Goal: Task Accomplishment & Management: Complete application form

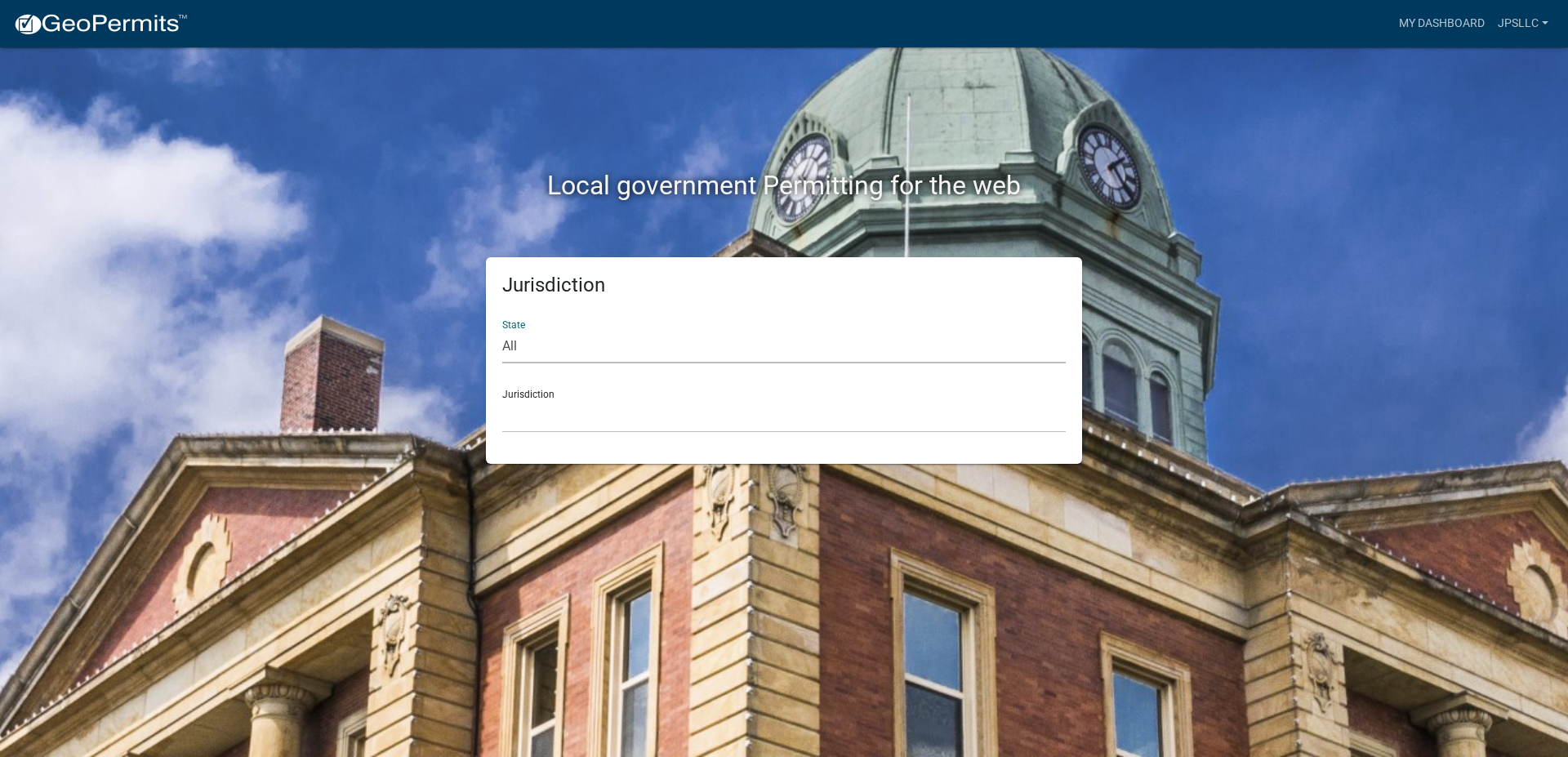
click at [502, 330] on select "All [US_STATE] [US_STATE] [US_STATE] [US_STATE] [US_STATE] [US_STATE] [US_STATE…" at bounding box center [784, 347] width 564 height 33
select select "[US_STATE]"
click option "[US_STATE]" at bounding box center [0, 0] width 0 height 0
click at [575, 397] on div "Jurisdiction City of Charlestown, Indiana City of Jeffersonville, Indiana City …" at bounding box center [784, 404] width 564 height 56
click at [502, 399] on select "City of [GEOGRAPHIC_DATA], [US_STATE] City of [GEOGRAPHIC_DATA], [US_STATE] Cit…" at bounding box center [784, 416] width 564 height 33
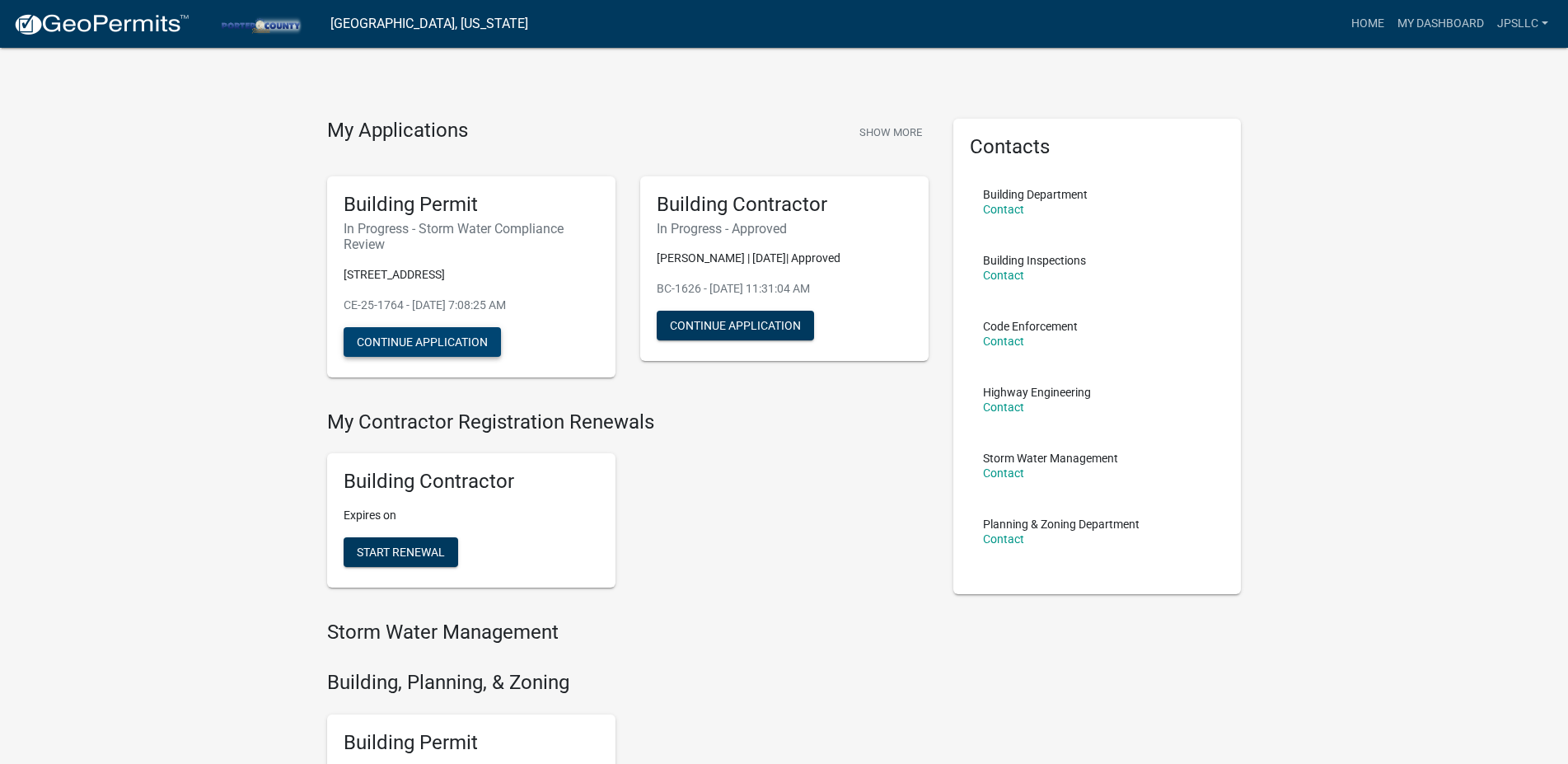
click at [395, 337] on button "Continue Application" at bounding box center [422, 342] width 158 height 30
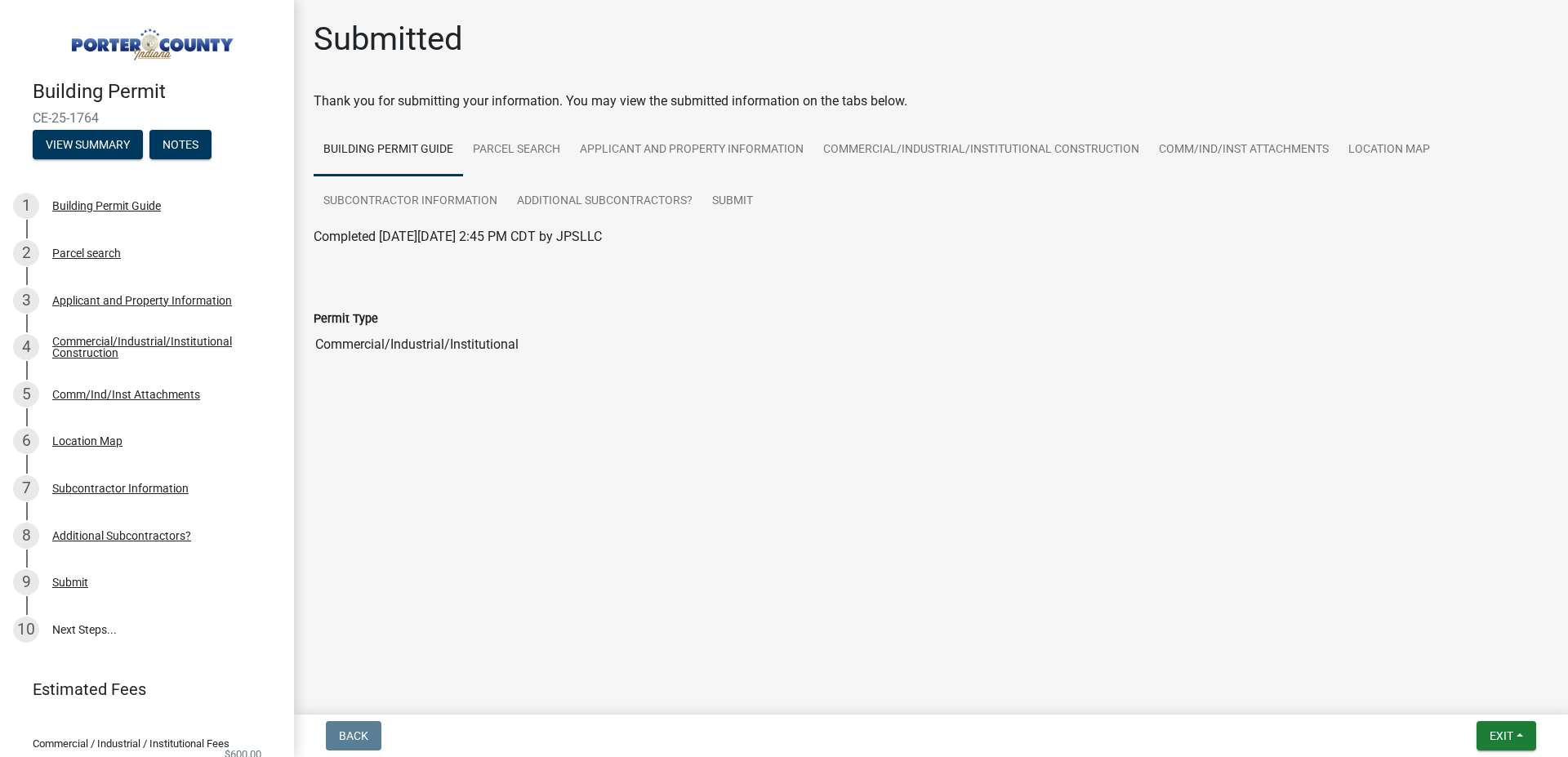
scroll to position [66, 0]
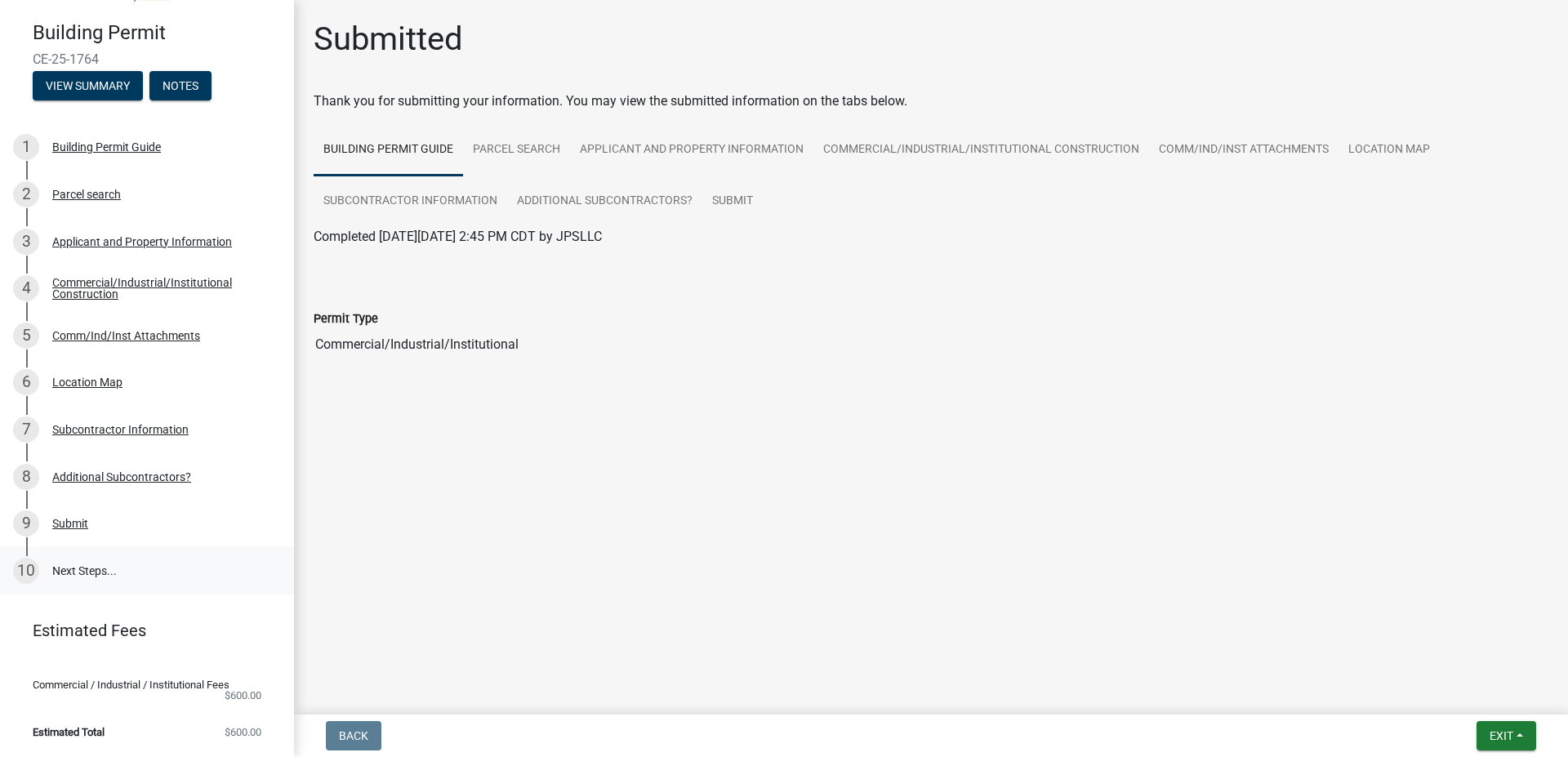
click at [74, 559] on link "10 Next Steps..." at bounding box center [147, 571] width 294 height 48
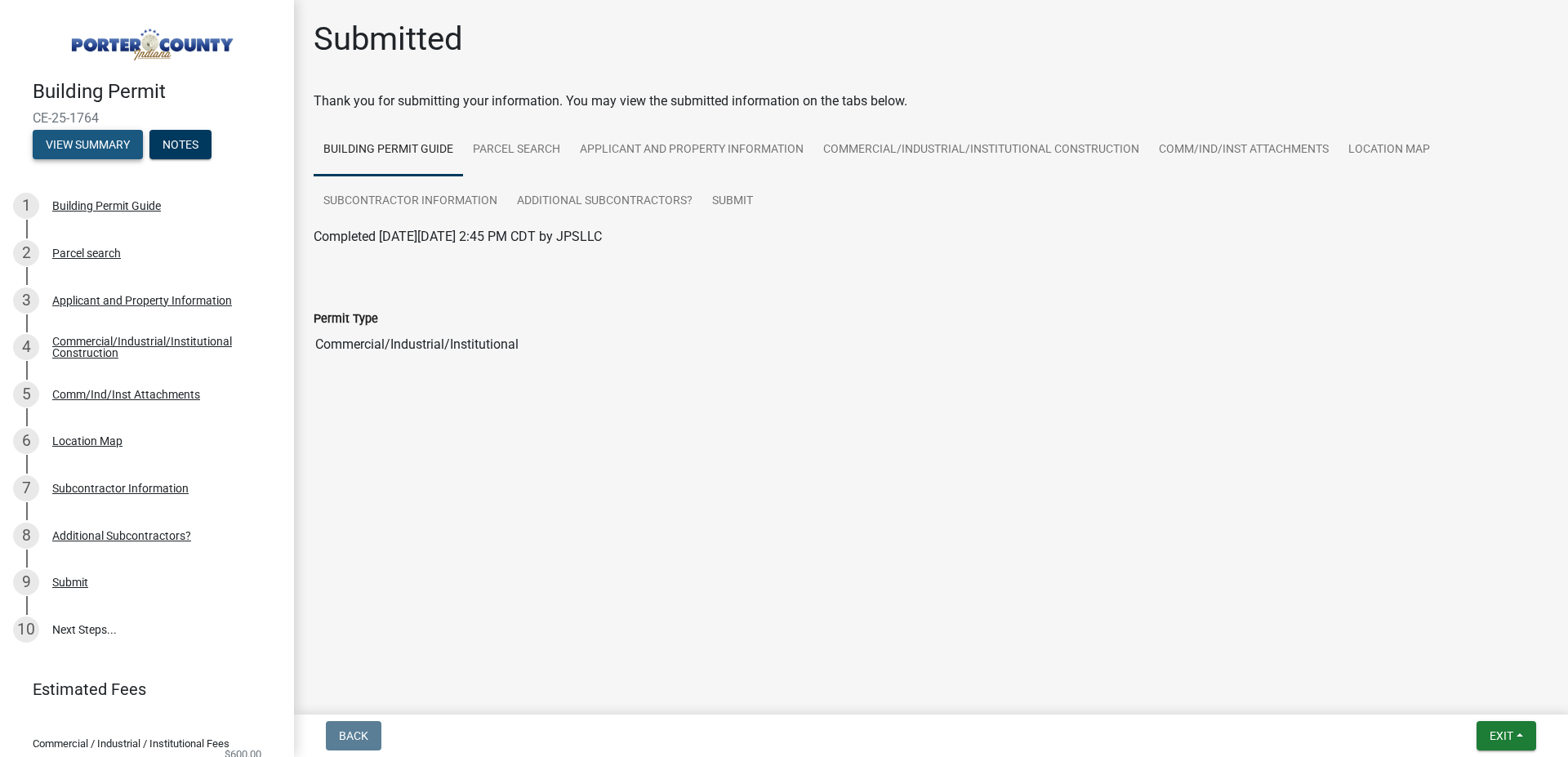
click at [104, 140] on button "View Summary" at bounding box center [88, 144] width 110 height 29
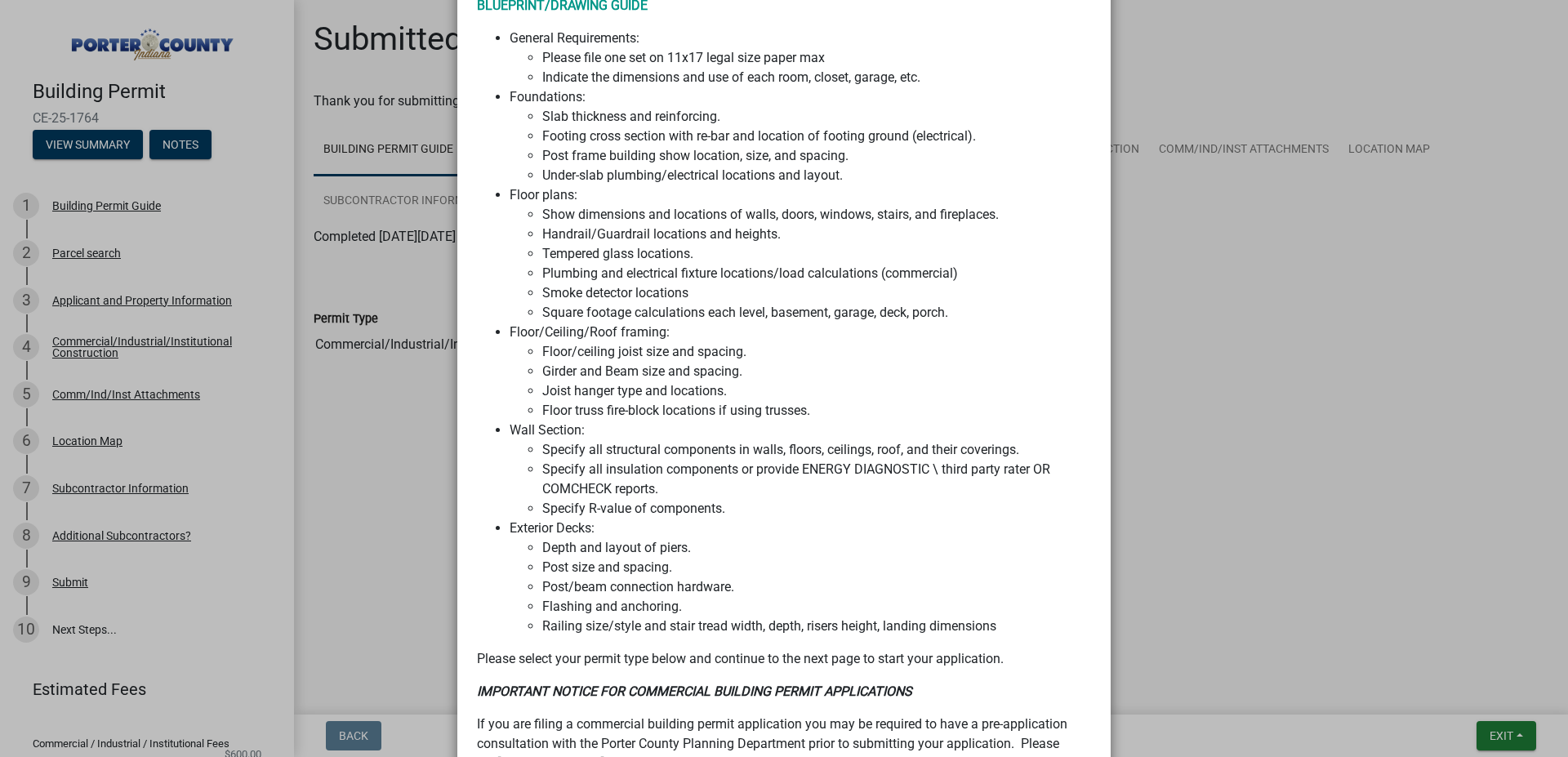
scroll to position [1188, 0]
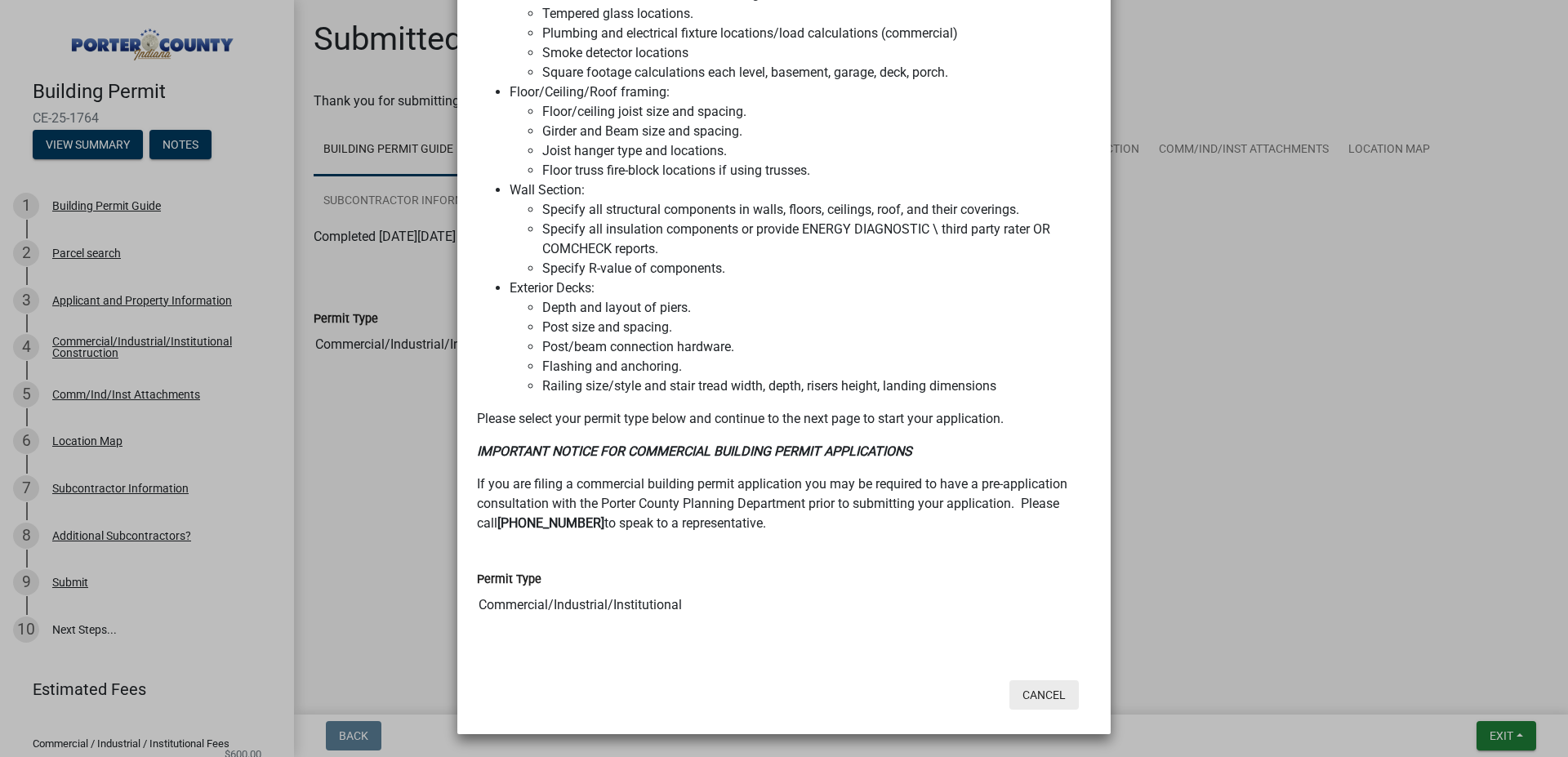
click at [1033, 692] on button "Cancel" at bounding box center [1043, 694] width 69 height 29
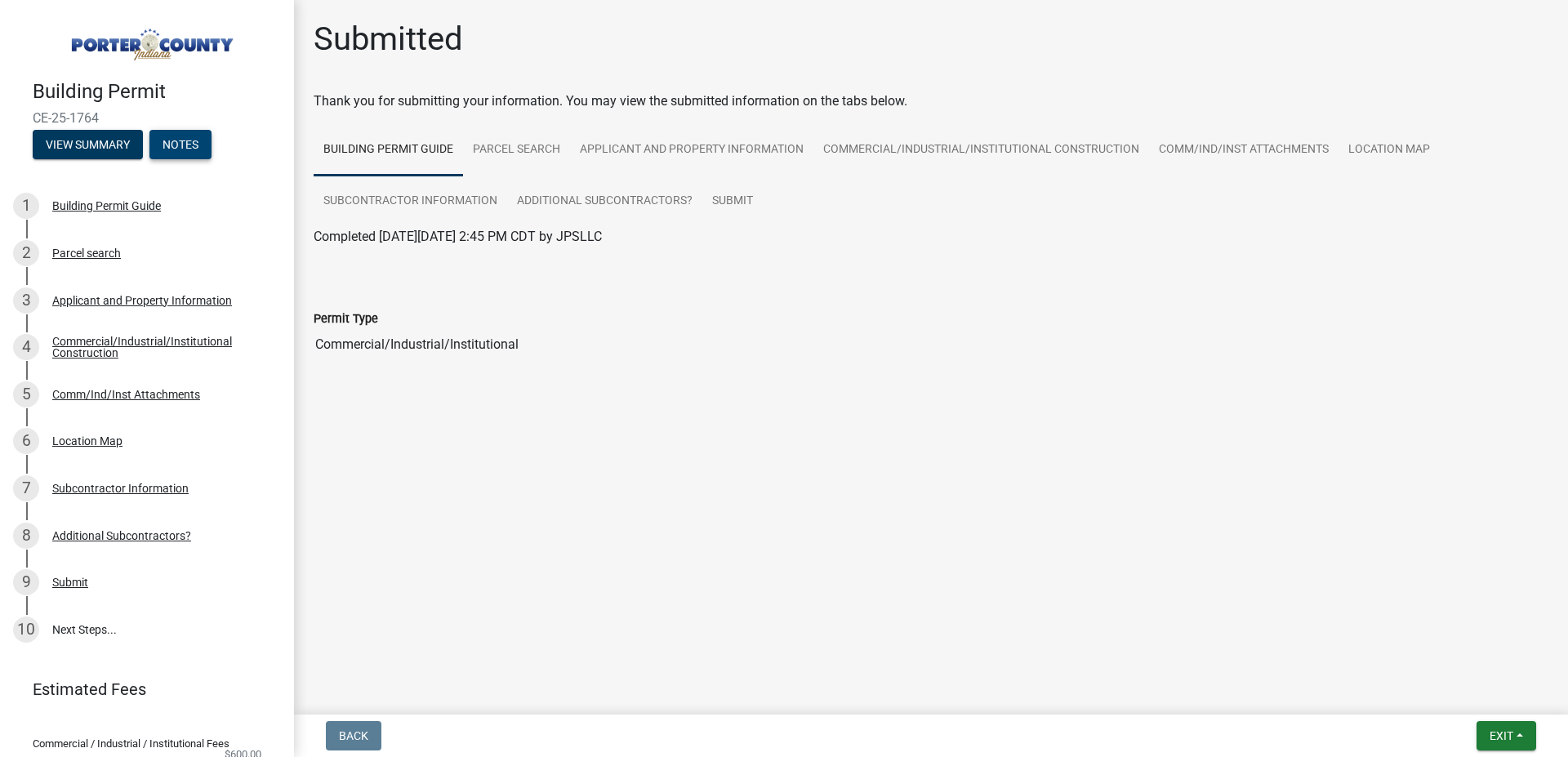
click at [191, 135] on button "Notes" at bounding box center [180, 144] width 62 height 29
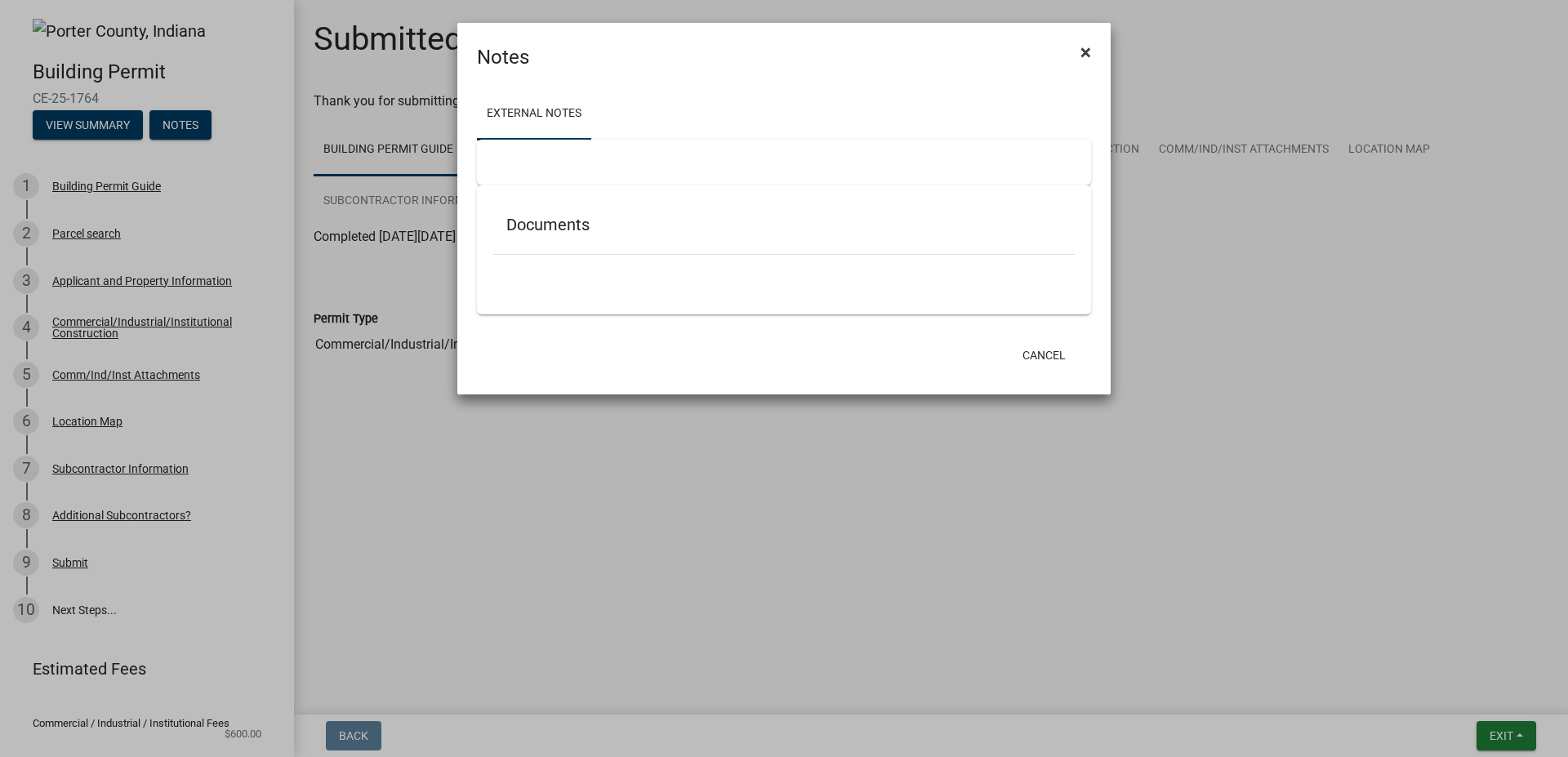
click at [1084, 53] on span "×" at bounding box center [1085, 52] width 11 height 23
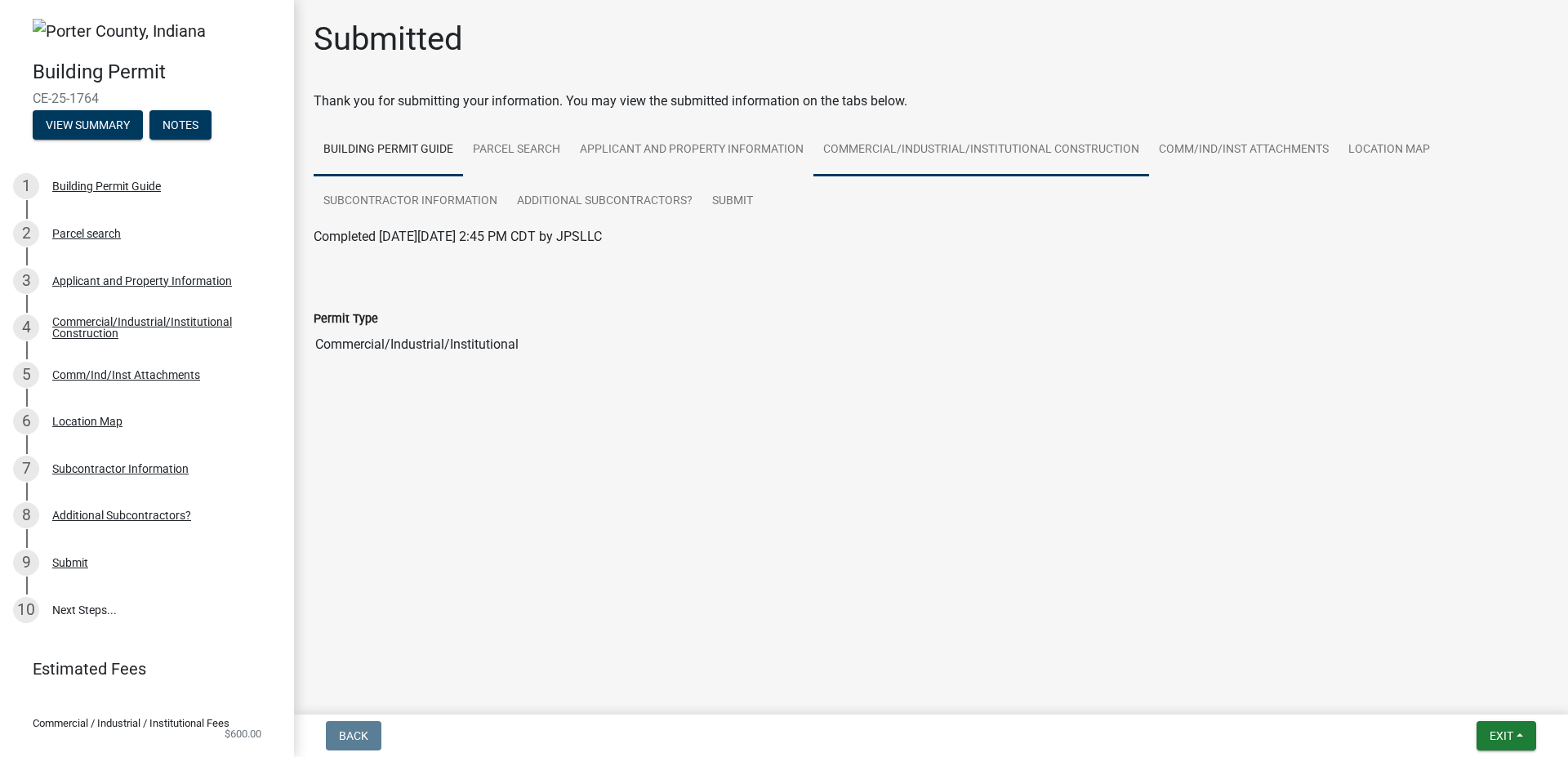
click at [928, 145] on link "Commercial/Industrial/Institutional Construction" at bounding box center [982, 150] width 336 height 53
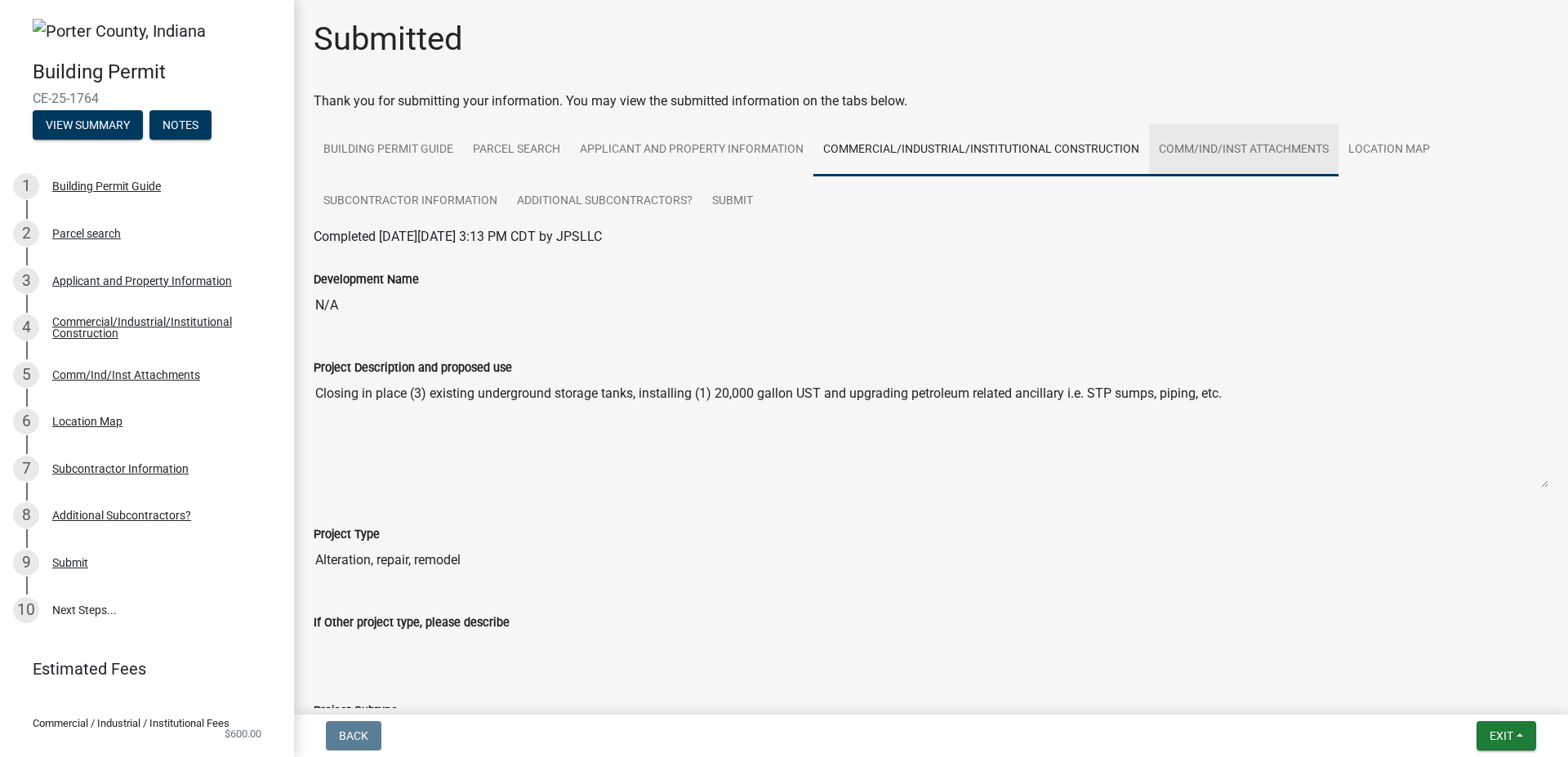
click at [1187, 159] on link "Comm/Ind/Inst Attachments" at bounding box center [1243, 150] width 190 height 53
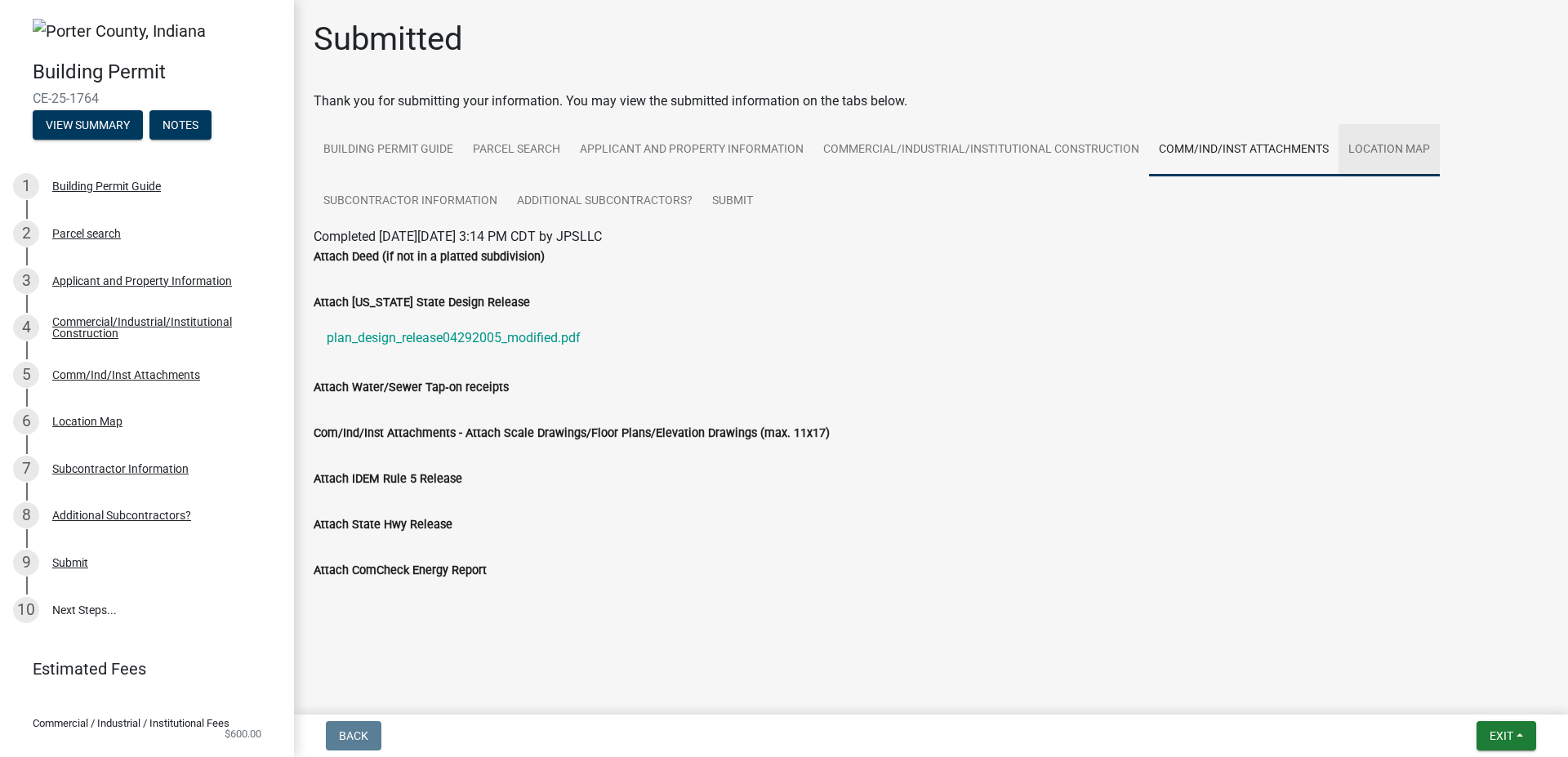
click at [1409, 147] on link "Location Map" at bounding box center [1388, 150] width 101 height 53
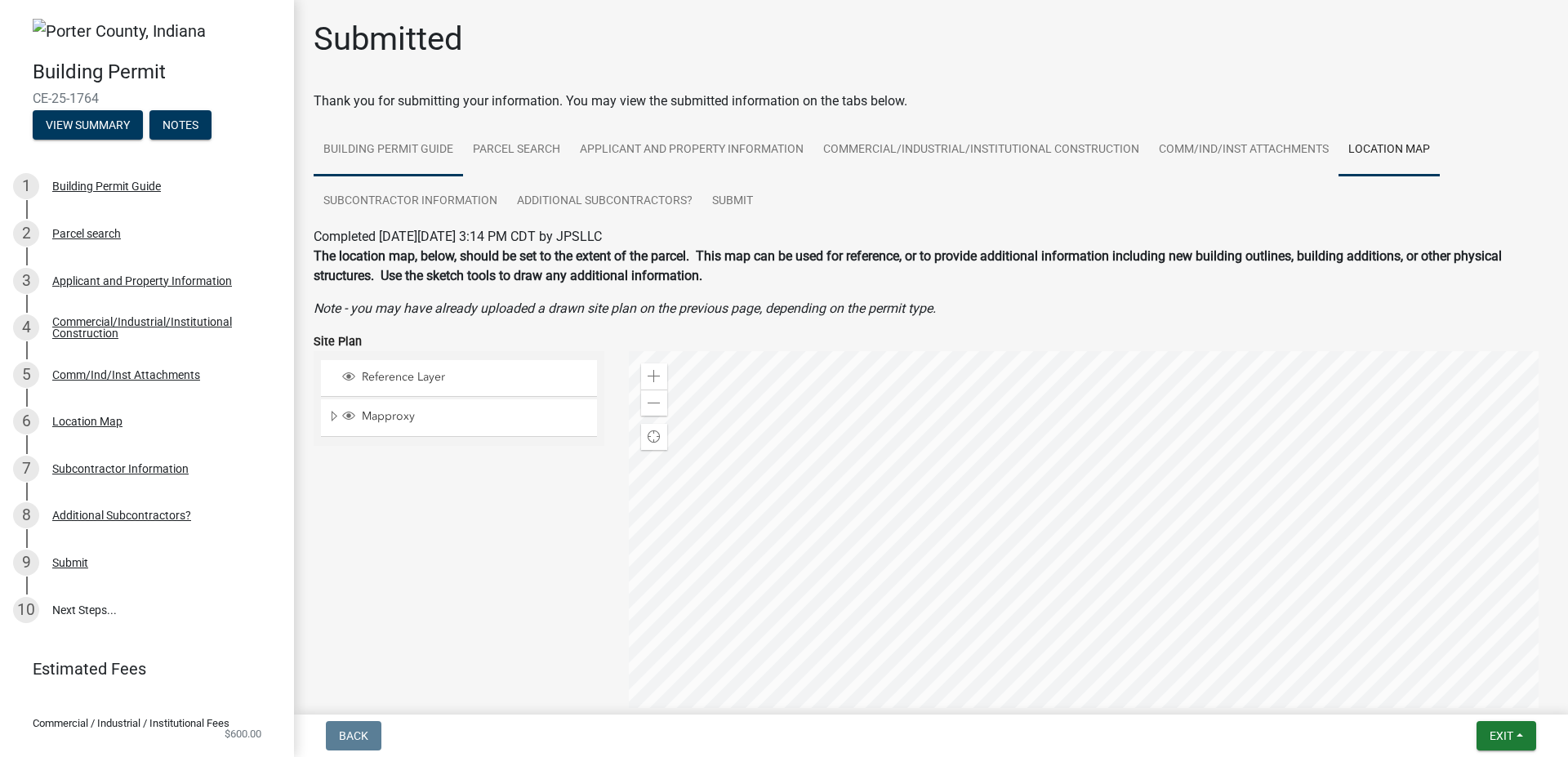
click at [365, 136] on link "Building Permit Guide" at bounding box center [388, 150] width 150 height 53
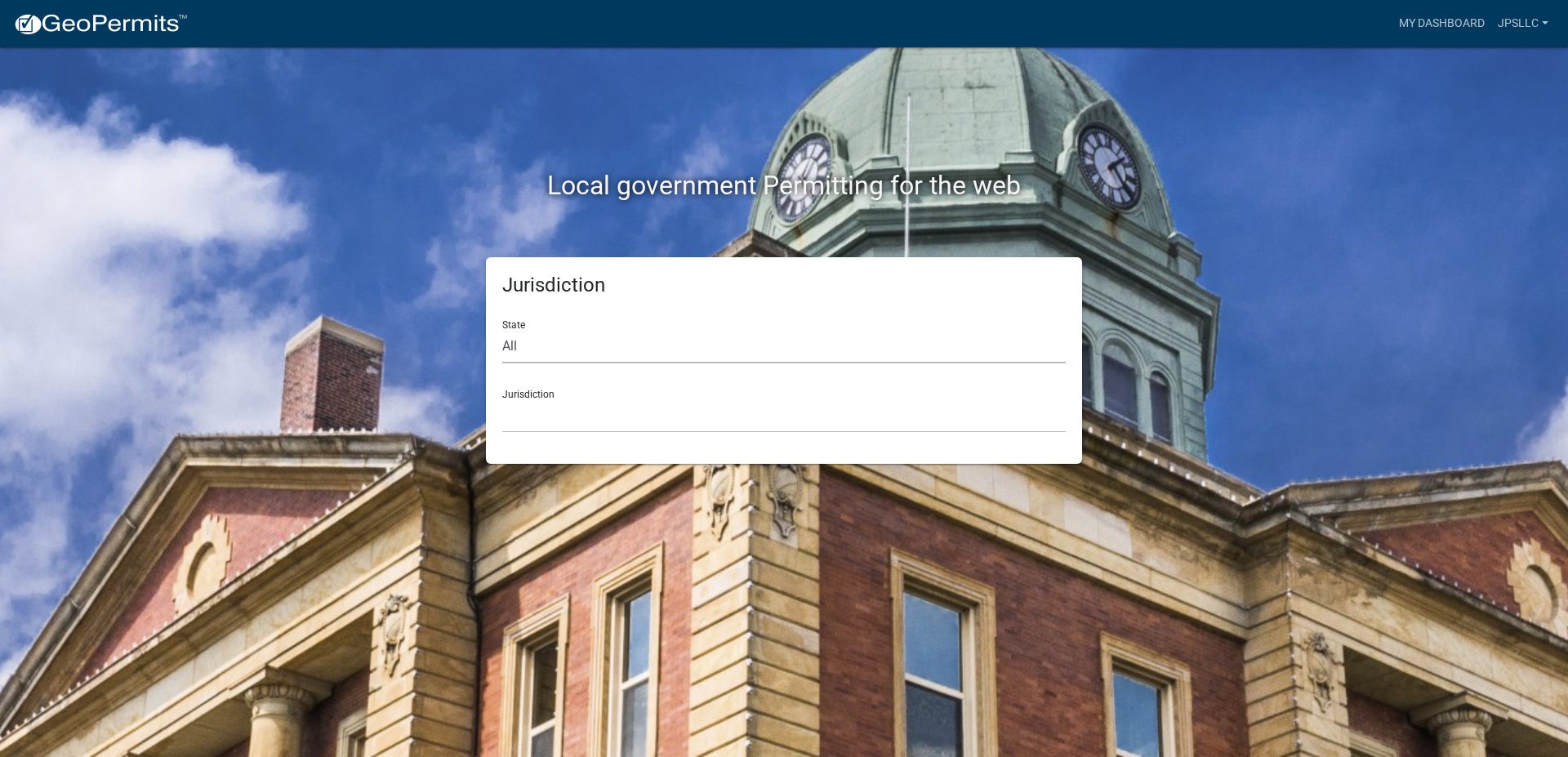
click at [502, 330] on select "All [US_STATE] [US_STATE] [US_STATE] [US_STATE] [US_STATE] [US_STATE] [US_STATE…" at bounding box center [784, 347] width 564 height 33
select select "[US_STATE]"
click option "[US_STATE]" at bounding box center [0, 0] width 0 height 0
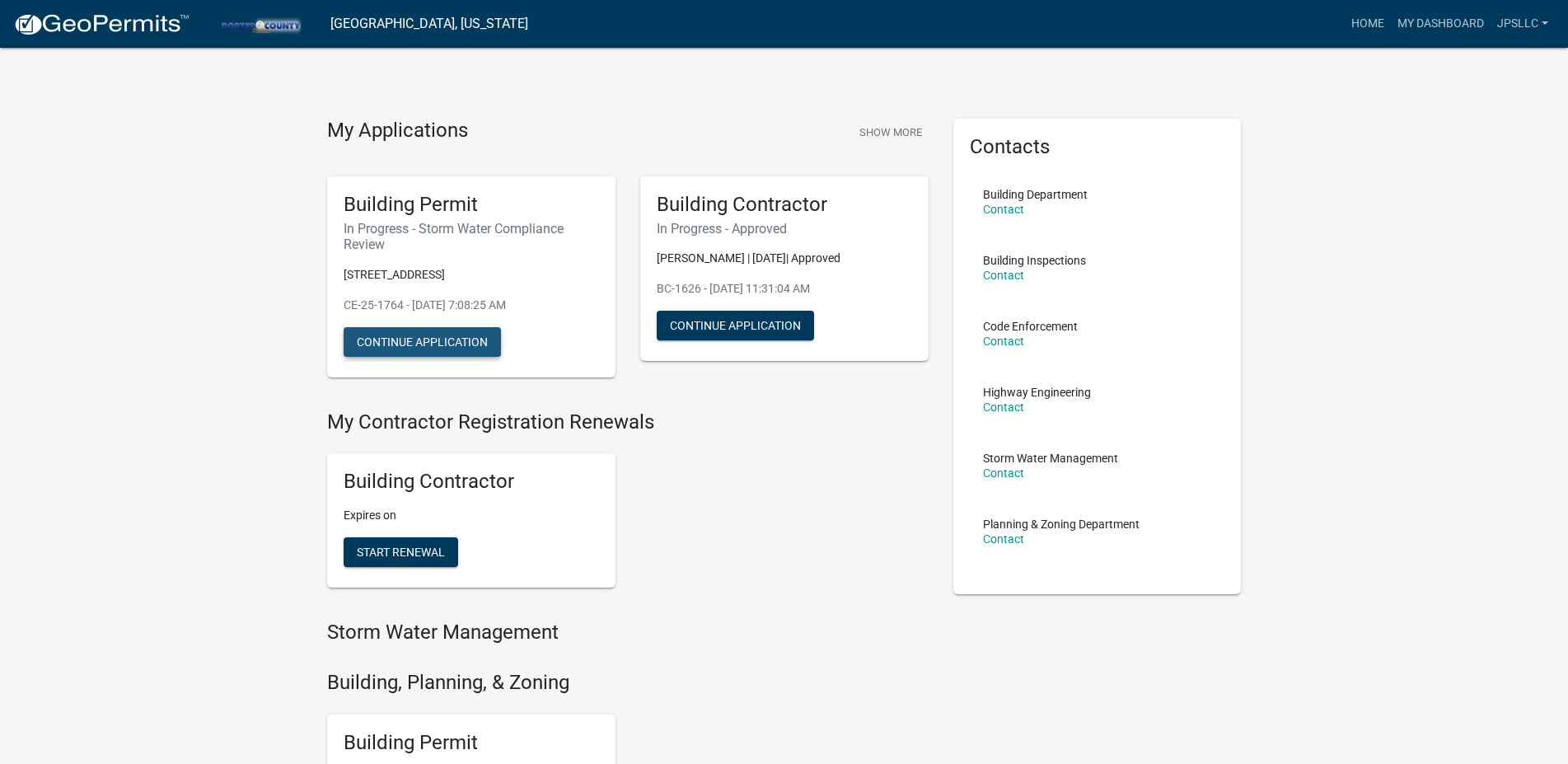
click at [441, 336] on button "Continue Application" at bounding box center [422, 342] width 158 height 30
